Goal: Task Accomplishment & Management: Manage account settings

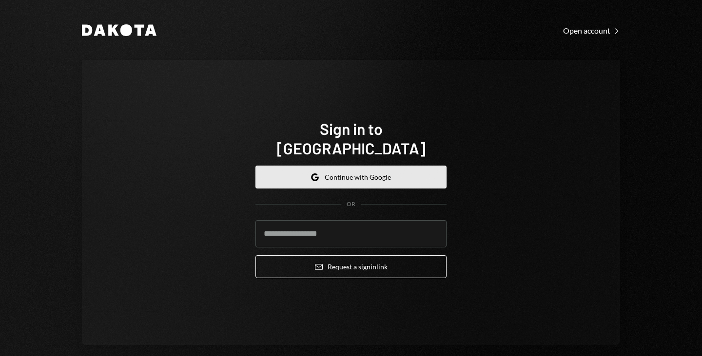
click at [349, 176] on button "Google Continue with Google" at bounding box center [350, 177] width 191 height 23
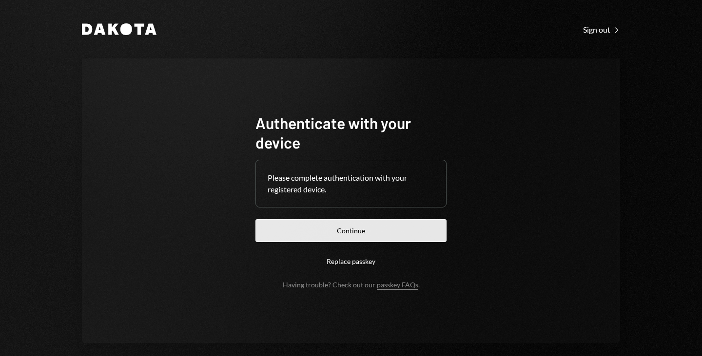
click at [359, 219] on button "Continue" at bounding box center [350, 230] width 191 height 23
click at [376, 221] on button "Continue" at bounding box center [350, 230] width 191 height 23
